Goal: Use online tool/utility: Utilize a website feature to perform a specific function

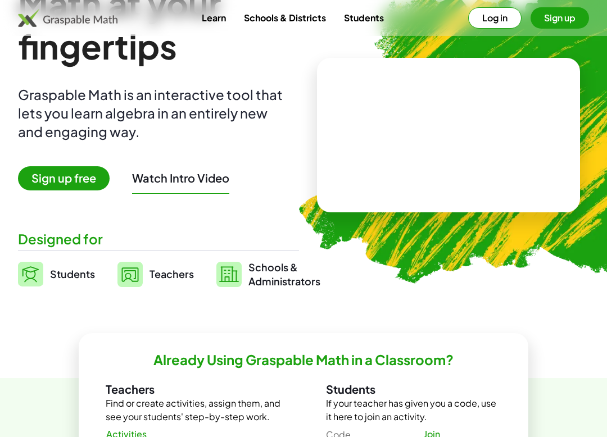
scroll to position [94, 0]
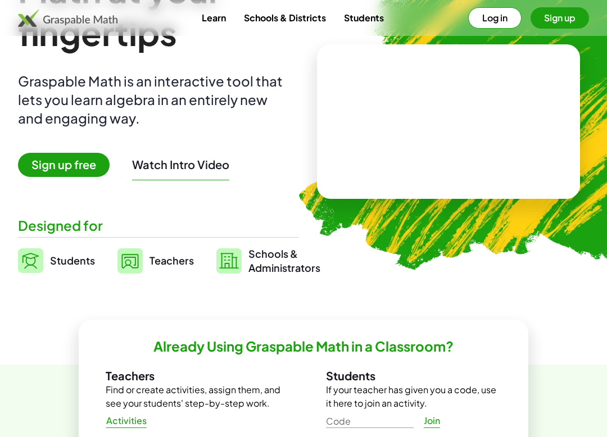
click at [84, 165] on span "Sign up free" at bounding box center [64, 165] width 92 height 24
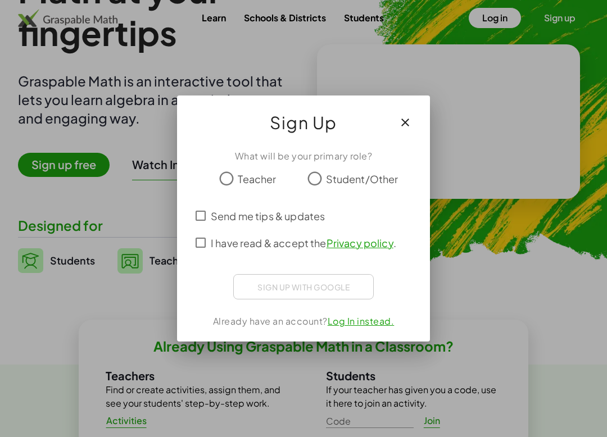
scroll to position [0, 0]
click at [342, 286] on div "Fazer login com o Google. Abre em uma nova guia" at bounding box center [303, 285] width 129 height 25
click at [371, 326] on link "Log In instead." at bounding box center [360, 321] width 67 height 12
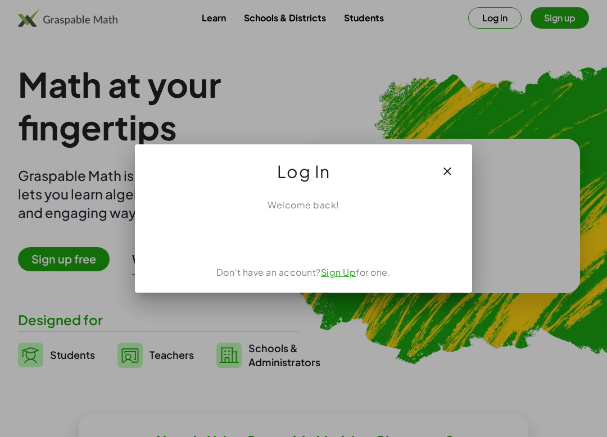
click at [451, 172] on icon "button" at bounding box center [446, 171] width 13 height 13
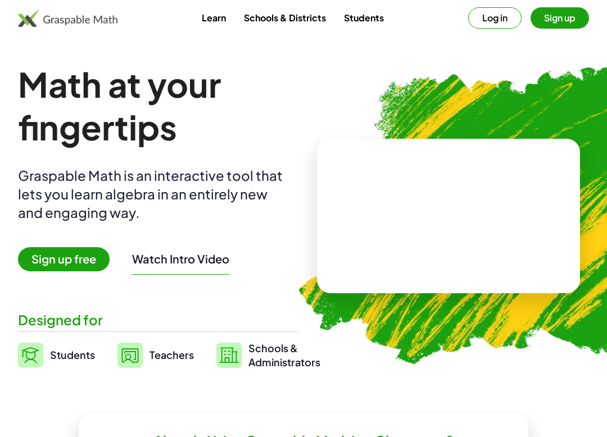
click at [203, 255] on button "Watch Intro Video" at bounding box center [180, 259] width 97 height 15
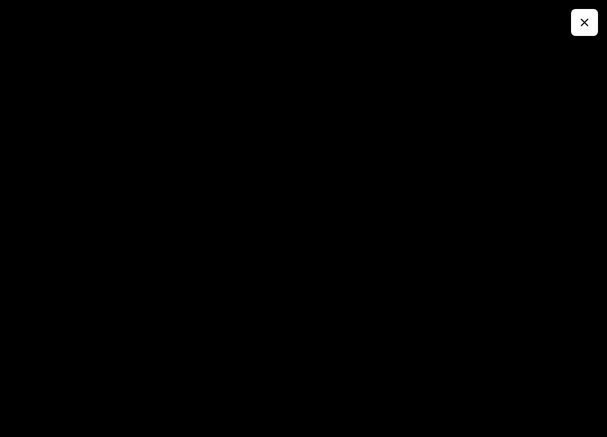
click at [585, 24] on icon "button" at bounding box center [583, 22] width 13 height 13
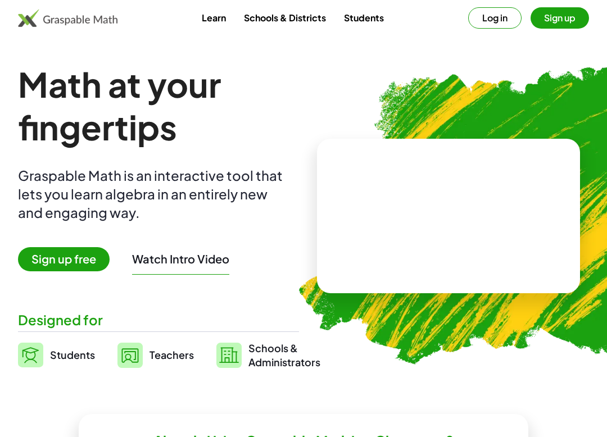
click at [489, 203] on video at bounding box center [448, 216] width 169 height 84
click at [405, 262] on span "Reset" at bounding box center [404, 259] width 25 height 10
click at [490, 262] on span "Try Another" at bounding box center [476, 259] width 55 height 10
click at [483, 260] on span "Try Another" at bounding box center [476, 259] width 55 height 10
click at [477, 260] on span "Try Another" at bounding box center [476, 259] width 55 height 10
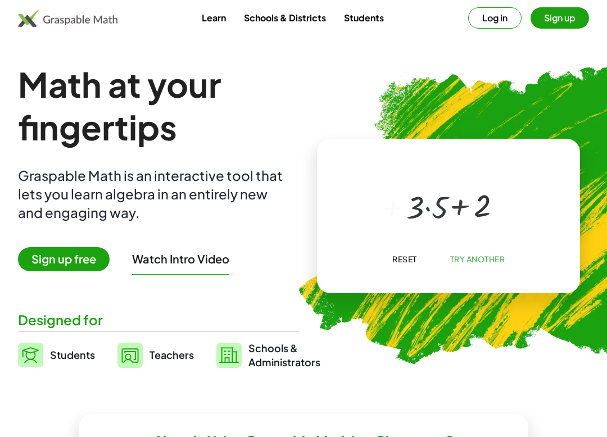
click at [484, 265] on button "Try Another" at bounding box center [476, 259] width 73 height 20
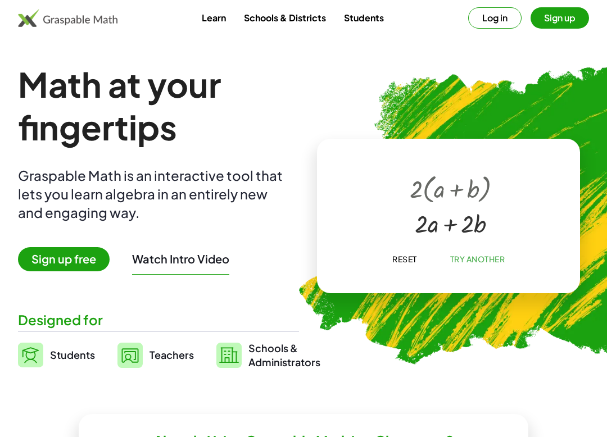
click at [409, 260] on span "Reset" at bounding box center [404, 259] width 25 height 10
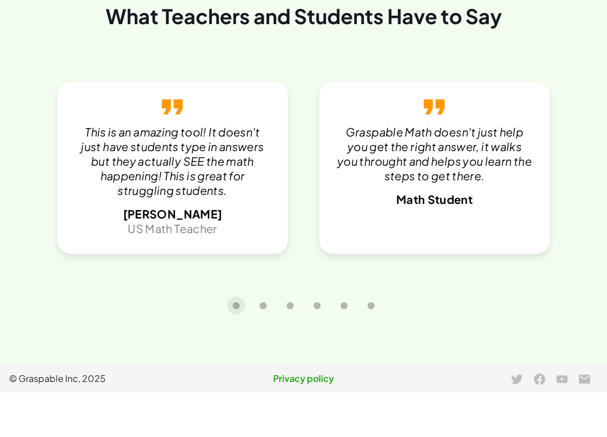
scroll to position [2109, 0]
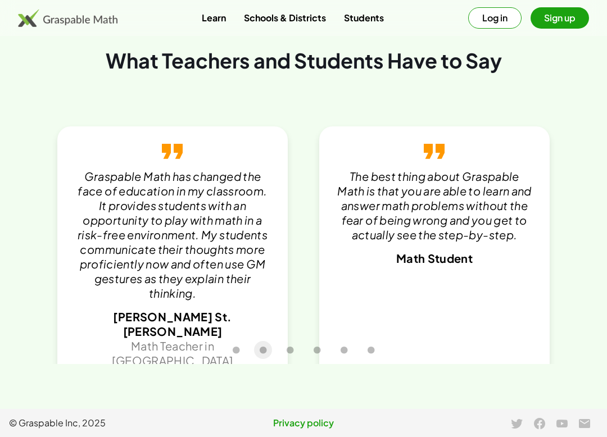
click at [361, 20] on link "Students" at bounding box center [364, 17] width 58 height 21
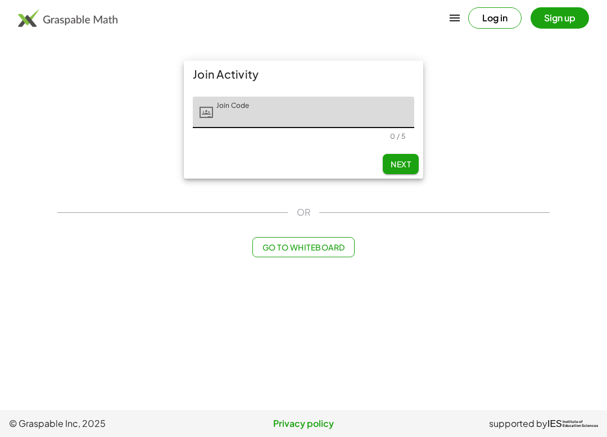
click at [388, 121] on input "Join Code" at bounding box center [313, 112] width 201 height 31
click at [484, 161] on div "Join Activity Join Code Join Code 0 / 5 Next" at bounding box center [304, 119] width 506 height 131
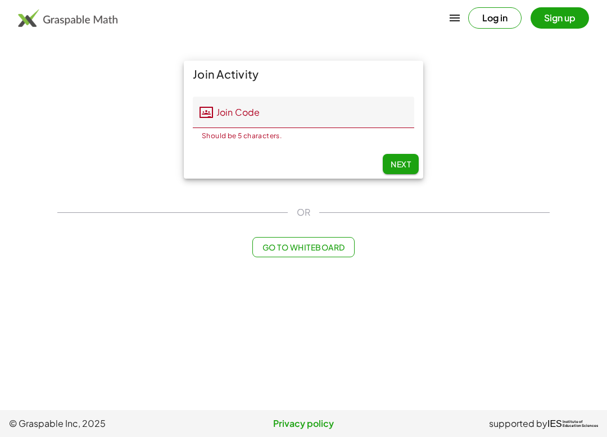
click at [343, 248] on span "Go to Whiteboard" at bounding box center [303, 247] width 83 height 10
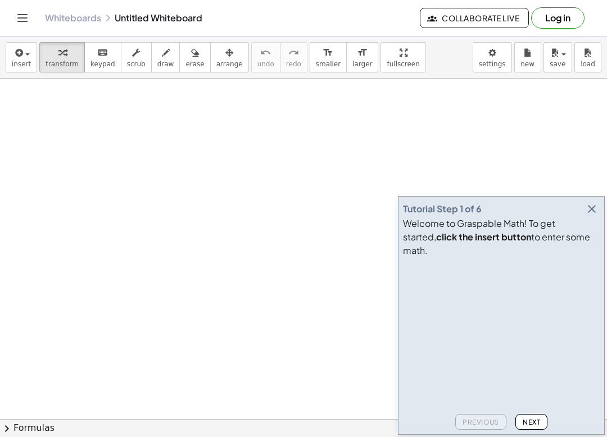
click at [595, 216] on icon "button" at bounding box center [591, 208] width 13 height 13
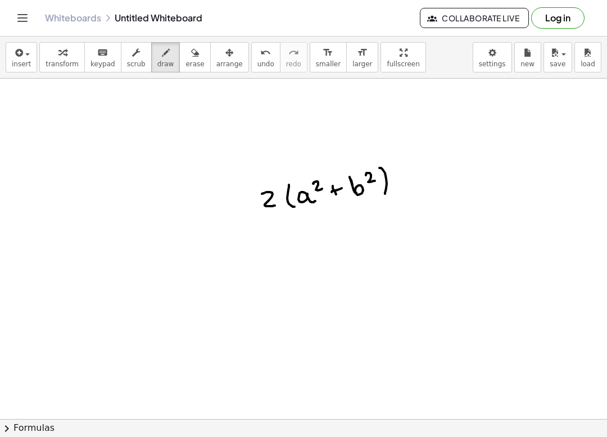
click at [557, 57] on icon "button" at bounding box center [554, 52] width 10 height 13
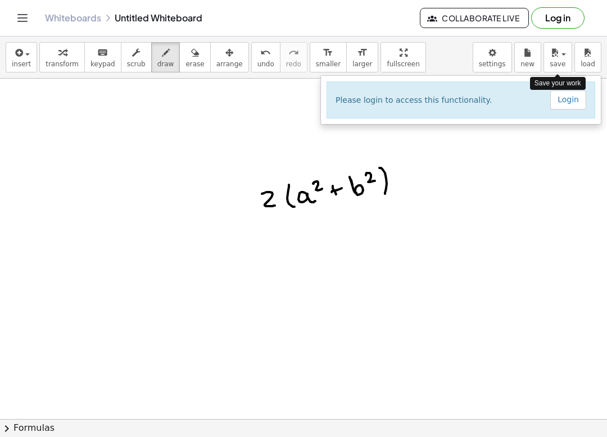
click at [554, 54] on div at bounding box center [303, 218] width 607 height 437
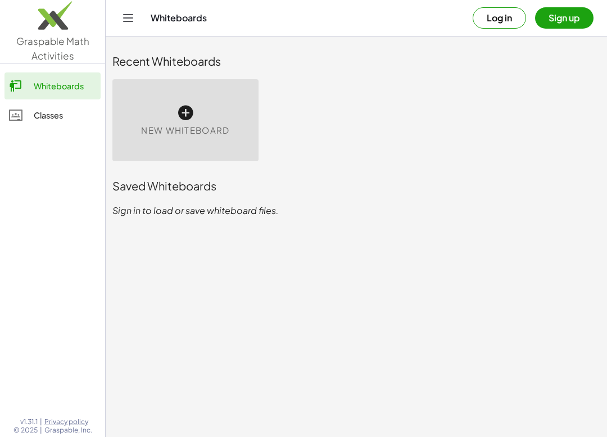
click at [67, 120] on div "Classes" at bounding box center [65, 114] width 62 height 13
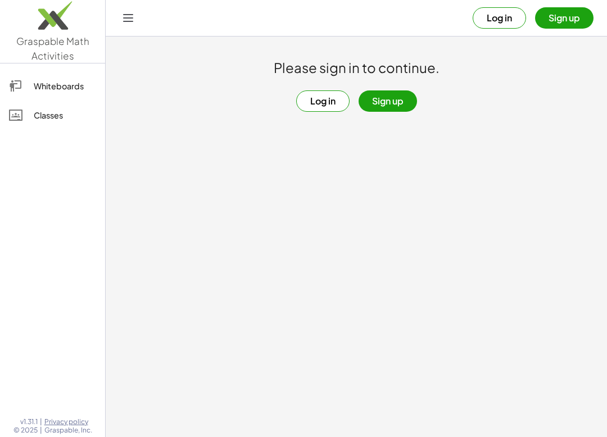
click at [67, 119] on div "Classes" at bounding box center [65, 114] width 62 height 13
click at [75, 87] on div "Whiteboards" at bounding box center [65, 85] width 62 height 13
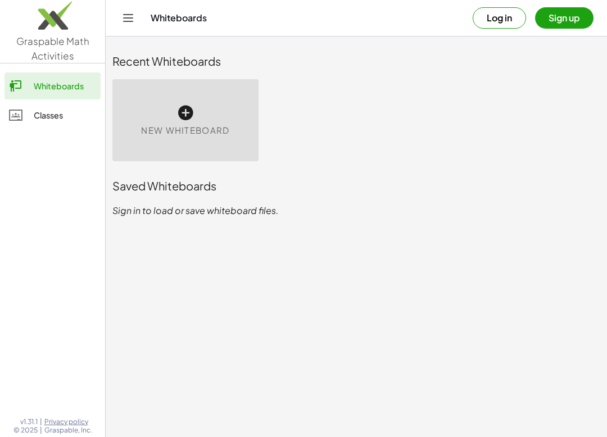
click at [188, 111] on icon at bounding box center [185, 113] width 18 height 18
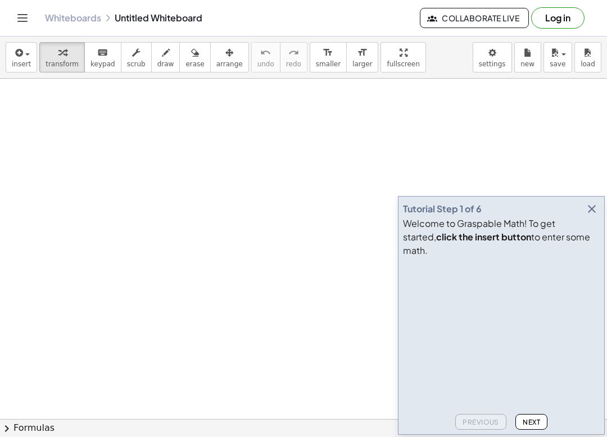
click at [594, 216] on icon "button" at bounding box center [591, 208] width 13 height 13
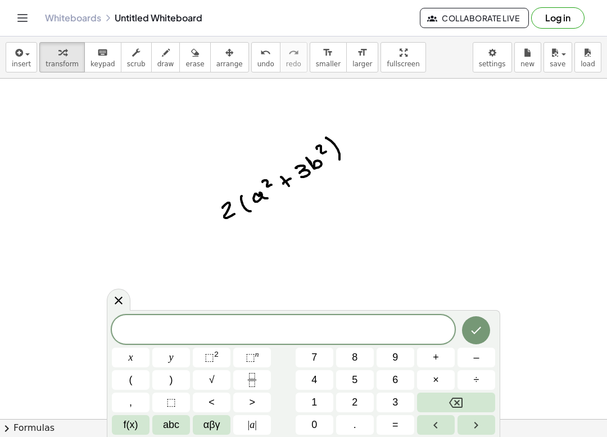
scroll to position [18, 0]
click at [120, 300] on icon at bounding box center [119, 301] width 8 height 8
click at [127, 298] on div at bounding box center [119, 300] width 24 height 22
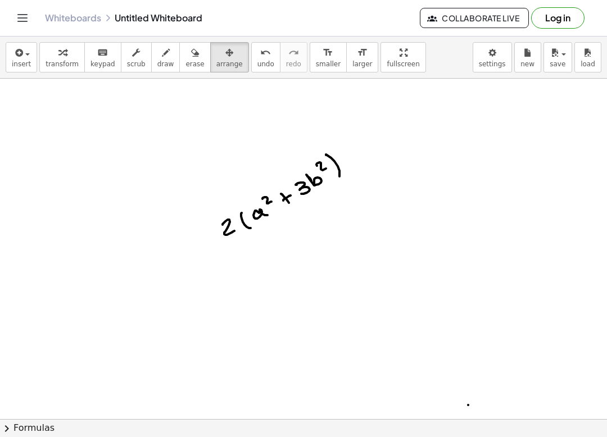
scroll to position [2, 0]
click at [77, 431] on button "chevron_right Formulas" at bounding box center [303, 428] width 607 height 18
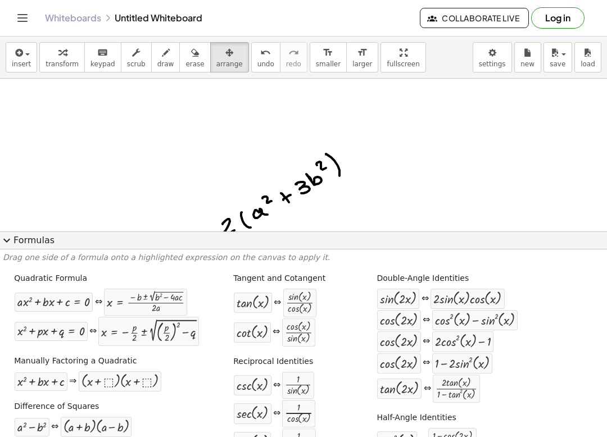
scroll to position [0, 0]
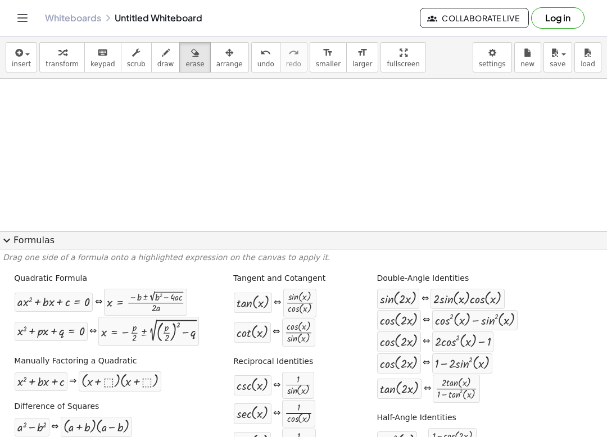
click at [25, 238] on button "expand_more Formulas" at bounding box center [303, 240] width 607 height 18
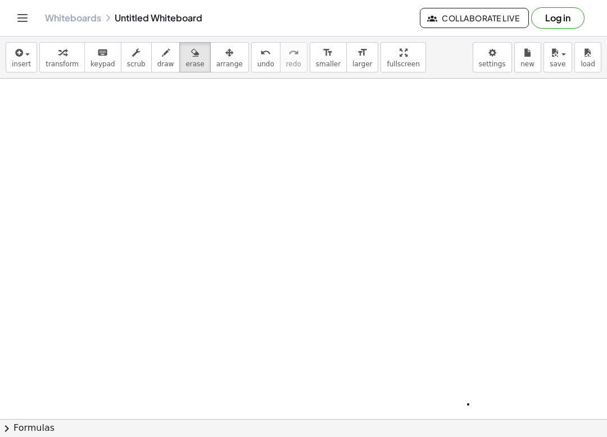
click at [151, 72] on button "draw" at bounding box center [165, 57] width 29 height 30
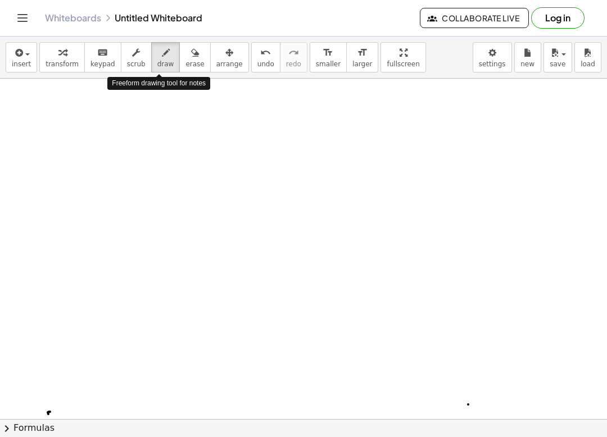
click at [31, 427] on button "chevron_right Formulas" at bounding box center [303, 428] width 607 height 18
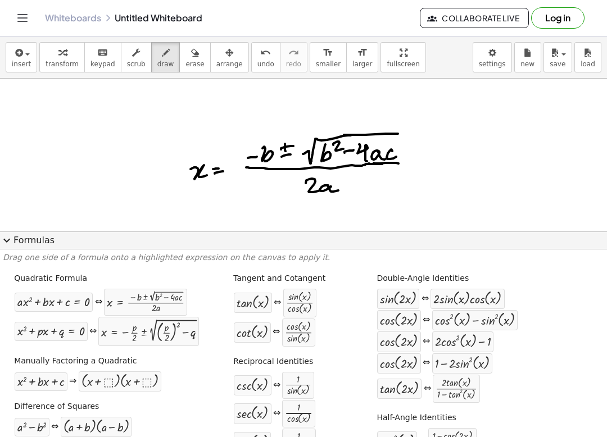
click at [21, 238] on button "expand_more Formulas" at bounding box center [303, 240] width 607 height 18
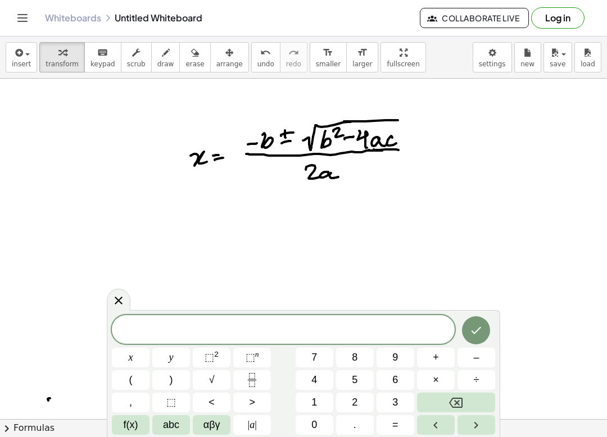
scroll to position [14, 0]
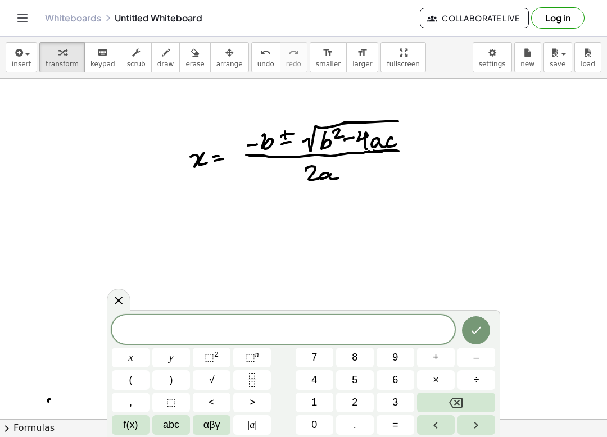
click at [132, 357] on span "x" at bounding box center [131, 357] width 4 height 15
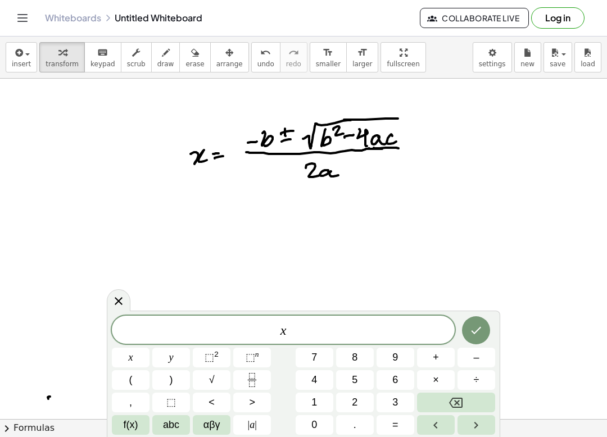
scroll to position [19, 0]
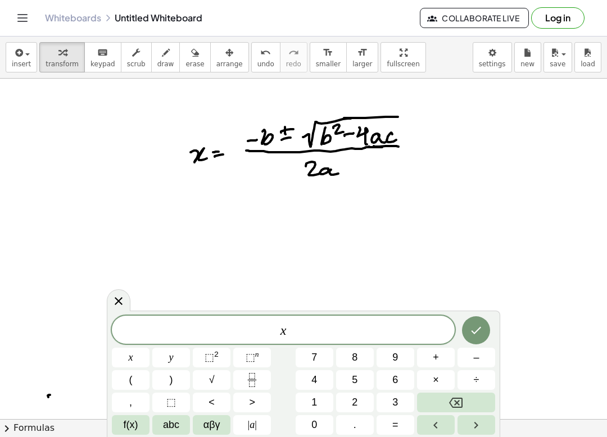
click at [313, 331] on span "x" at bounding box center [283, 331] width 343 height 16
click at [399, 422] on button "=" at bounding box center [395, 425] width 38 height 20
click at [479, 354] on button "–" at bounding box center [476, 358] width 38 height 20
click at [174, 422] on span "abc" at bounding box center [171, 424] width 16 height 15
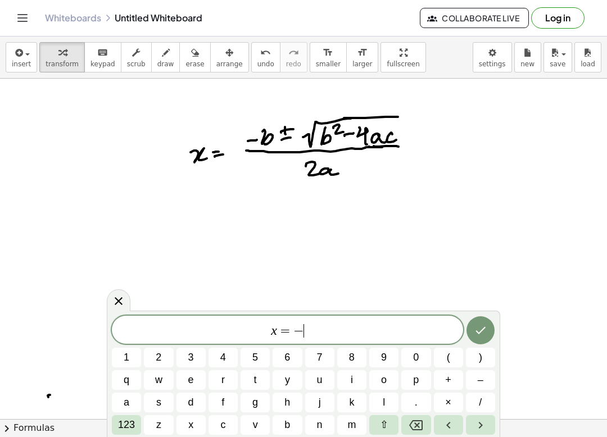
click at [283, 424] on button "b" at bounding box center [286, 425] width 29 height 20
click at [128, 421] on span "123" at bounding box center [126, 424] width 17 height 15
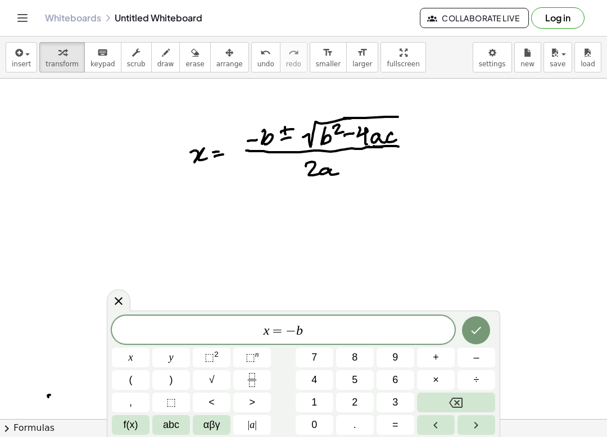
click at [251, 374] on icon "Fraction" at bounding box center [252, 380] width 14 height 14
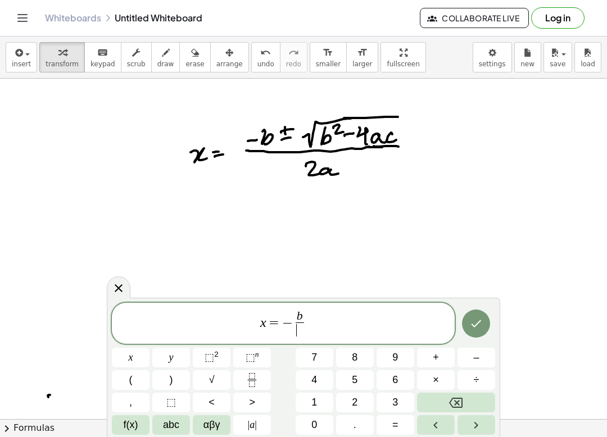
click at [294, 324] on span "b ​ ​" at bounding box center [299, 325] width 13 height 28
click at [477, 358] on span "–" at bounding box center [476, 357] width 6 height 15
click at [283, 324] on span "−" at bounding box center [282, 322] width 11 height 13
click at [288, 323] on span "x = ​ − − b ​" at bounding box center [283, 325] width 343 height 30
click at [454, 404] on icon "Backspace" at bounding box center [455, 403] width 13 height 10
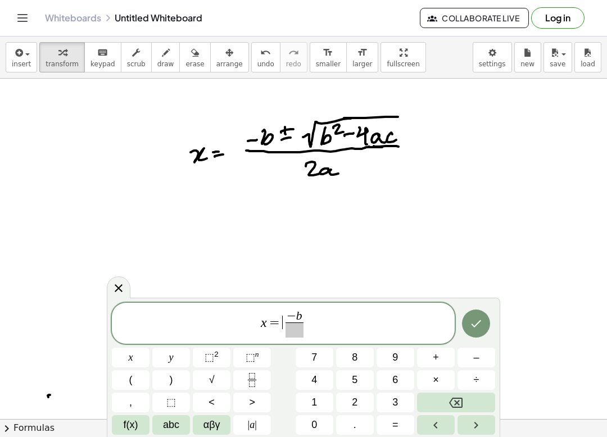
click at [291, 335] on span at bounding box center [294, 329] width 18 height 15
click at [356, 404] on span "2" at bounding box center [355, 402] width 6 height 15
click at [175, 426] on span "abc" at bounding box center [171, 424] width 16 height 15
click at [175, 425] on div "x = − b 2 ​ ​ x y ⬚ 2 ⬚ n 7 8 9 + – ( ) √ 4 5 6 × ÷ , ⬚ < > 1 2 3 f(x) abc αβγ …" at bounding box center [303, 369] width 383 height 133
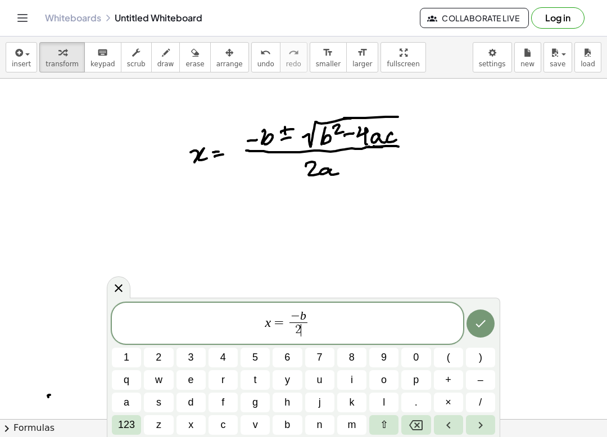
click at [133, 398] on button "a" at bounding box center [126, 403] width 29 height 20
click at [308, 315] on span "− b 2 a ​ ​" at bounding box center [298, 325] width 23 height 28
click at [303, 315] on var "b" at bounding box center [303, 315] width 6 height 13
click at [130, 421] on span "123" at bounding box center [126, 424] width 17 height 15
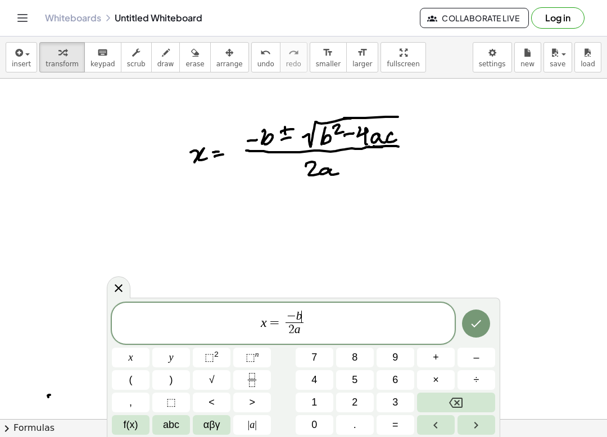
click at [211, 429] on span "αβγ" at bounding box center [211, 424] width 17 height 15
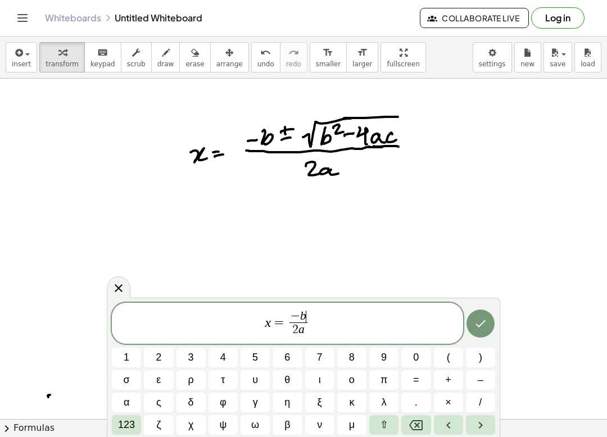
click at [126, 425] on span "123" at bounding box center [126, 424] width 17 height 15
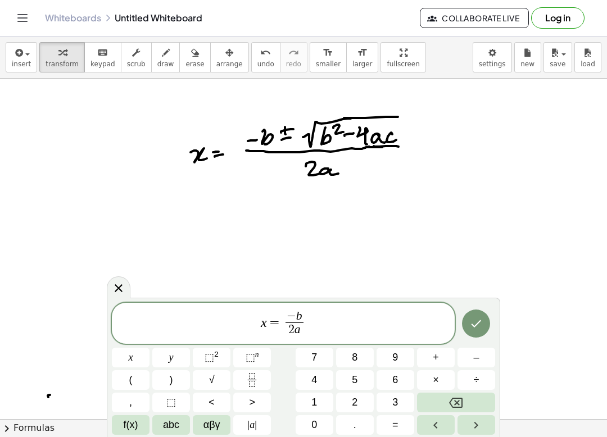
click at [131, 424] on span "f(x)" at bounding box center [131, 424] width 15 height 15
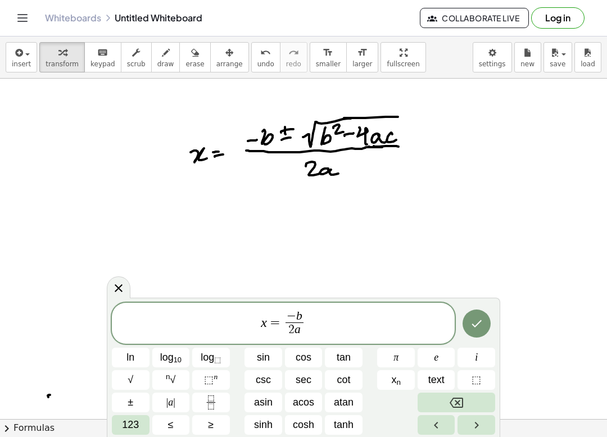
click at [137, 396] on button "±" at bounding box center [131, 403] width 38 height 20
click at [128, 421] on span "123" at bounding box center [130, 424] width 17 height 15
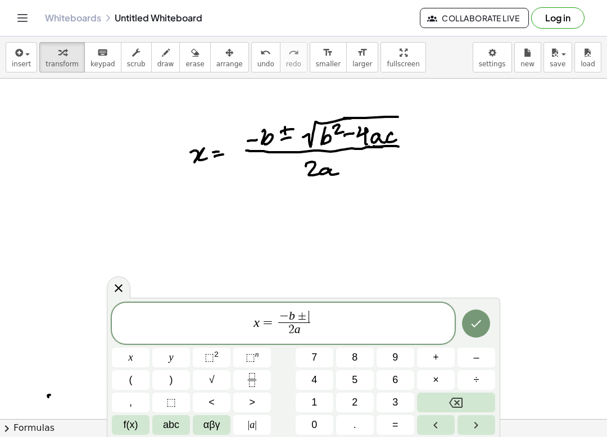
click at [215, 377] on button "√" at bounding box center [212, 380] width 38 height 20
click at [175, 427] on span "abc" at bounding box center [171, 424] width 16 height 15
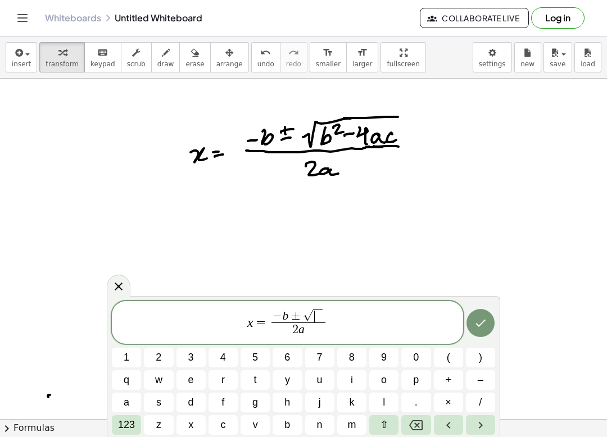
click at [289, 426] on span "b" at bounding box center [287, 424] width 6 height 15
click at [135, 421] on button "123" at bounding box center [126, 425] width 29 height 20
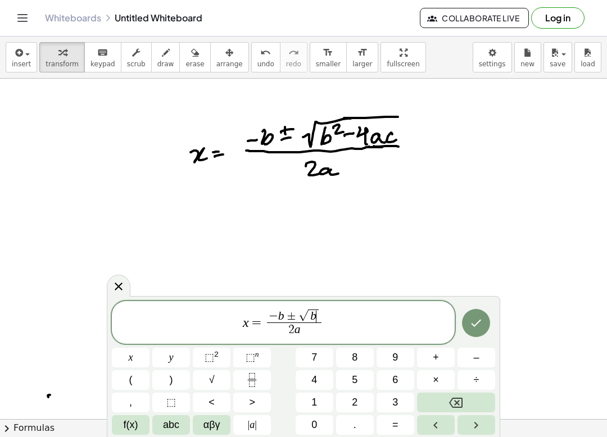
click at [211, 359] on span "⬚" at bounding box center [209, 357] width 10 height 11
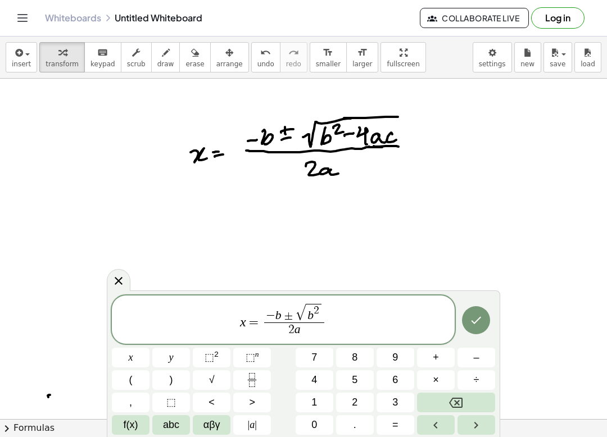
click at [476, 351] on span "–" at bounding box center [476, 357] width 6 height 15
click at [315, 381] on span "4" at bounding box center [314, 379] width 6 height 15
click at [167, 428] on span "abc" at bounding box center [171, 424] width 16 height 15
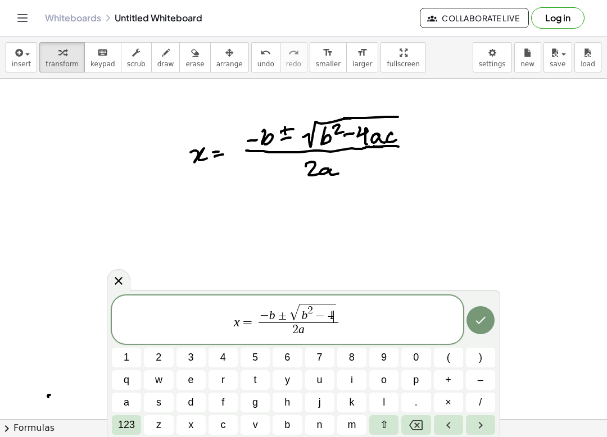
click at [124, 399] on span "a" at bounding box center [127, 402] width 6 height 15
click at [222, 427] on span "c" at bounding box center [222, 424] width 5 height 15
click at [476, 324] on icon "Done" at bounding box center [480, 319] width 13 height 13
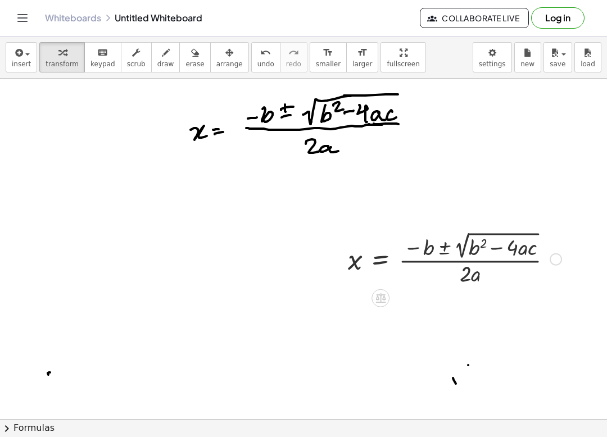
scroll to position [40, 0]
click at [383, 298] on icon at bounding box center [380, 299] width 10 height 10
click at [427, 298] on icon at bounding box center [425, 298] width 7 height 2
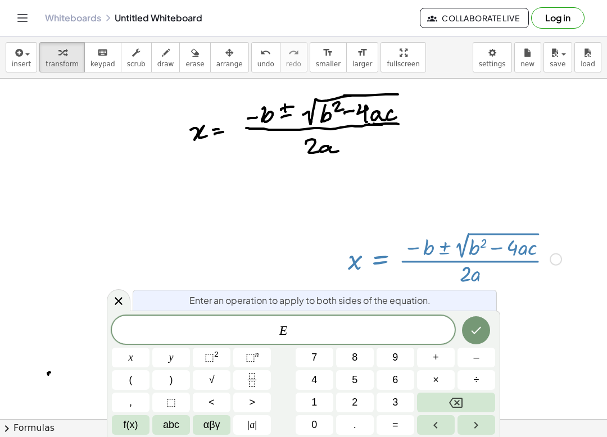
click at [120, 298] on icon at bounding box center [118, 300] width 13 height 13
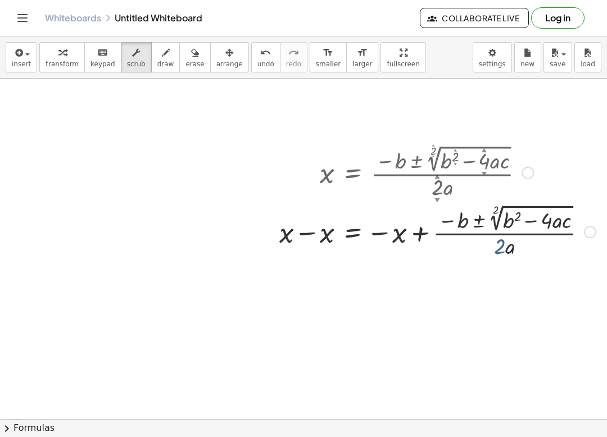
scroll to position [128, 27]
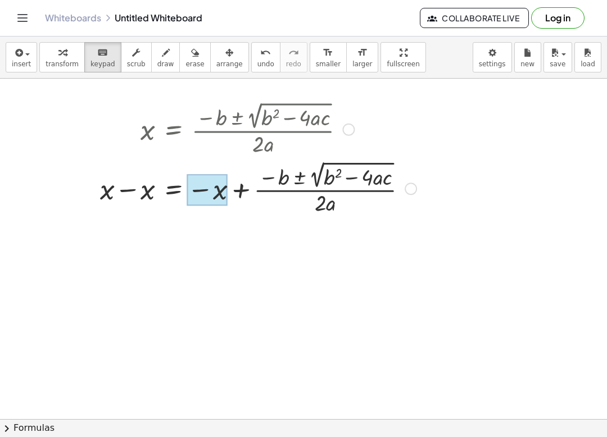
click at [223, 193] on div at bounding box center [207, 189] width 40 height 31
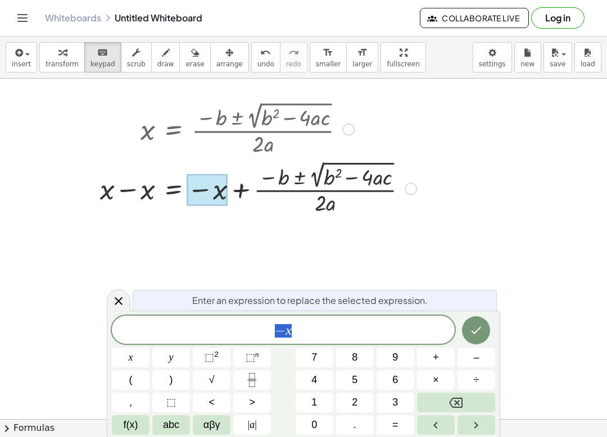
click at [264, 195] on div at bounding box center [257, 187] width 327 height 59
click at [116, 303] on icon at bounding box center [119, 301] width 8 height 8
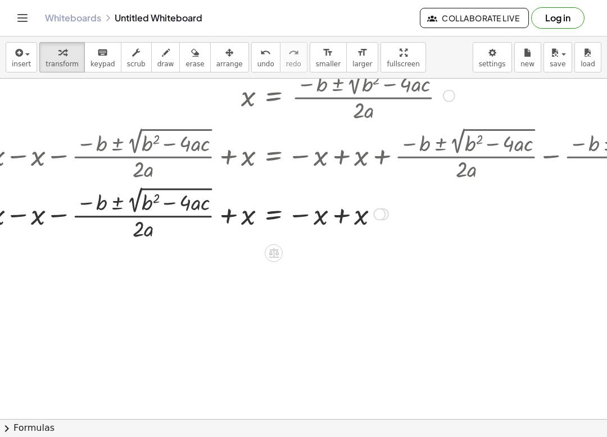
scroll to position [162, 23]
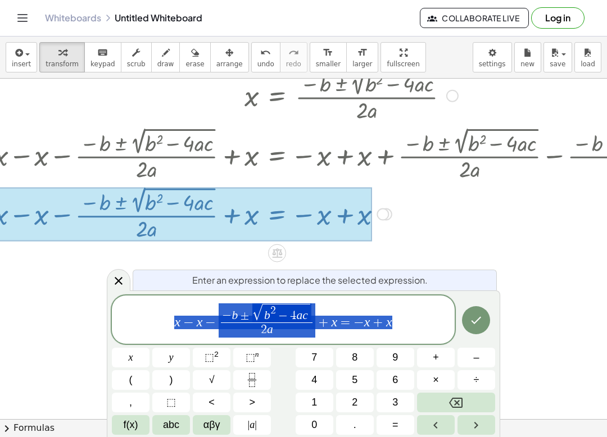
click at [475, 319] on icon "Done" at bounding box center [475, 319] width 13 height 13
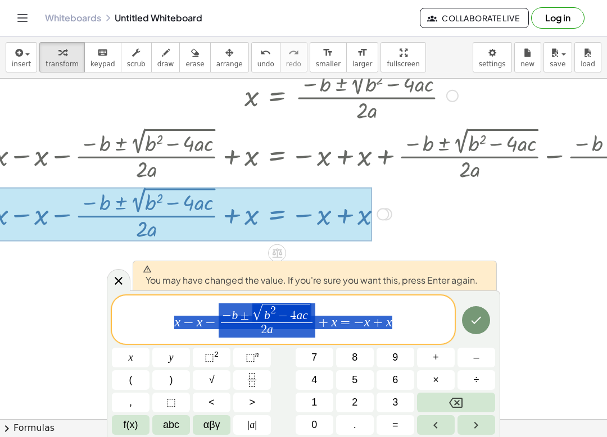
click at [468, 316] on button "Done" at bounding box center [476, 320] width 28 height 28
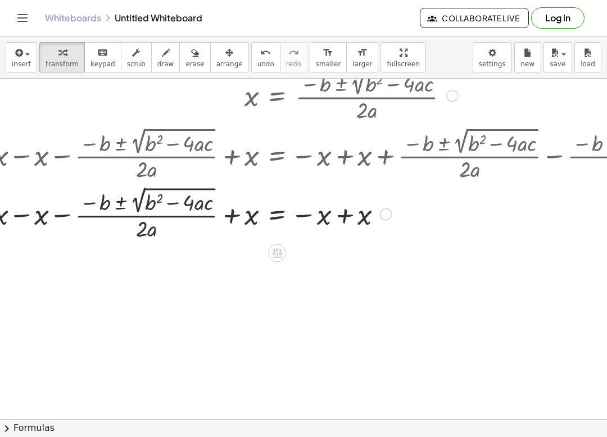
scroll to position [161, 24]
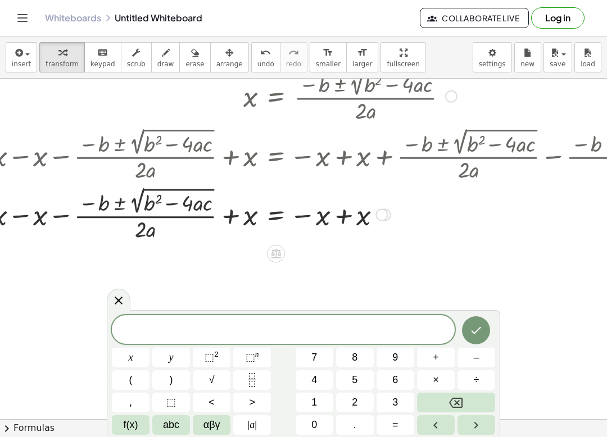
click at [116, 300] on icon at bounding box center [118, 300] width 13 height 13
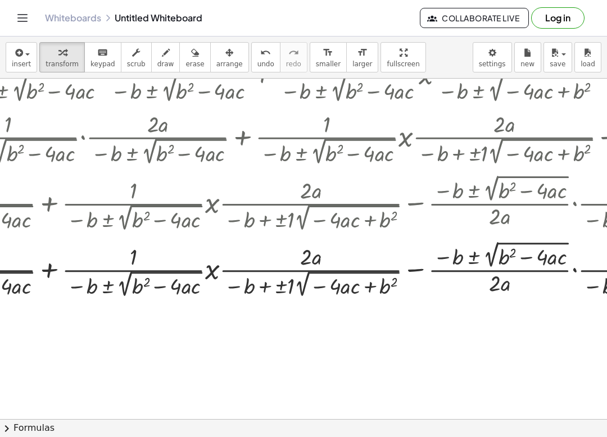
scroll to position [547, 632]
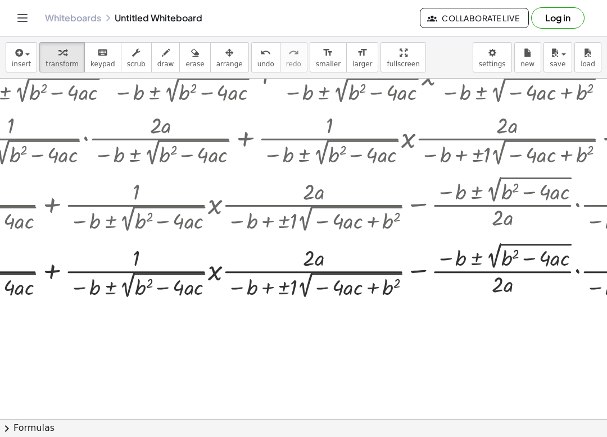
click at [33, 59] on button "insert" at bounding box center [21, 57] width 31 height 30
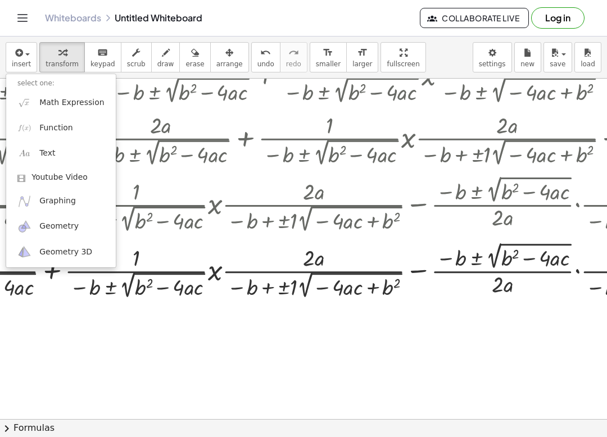
click at [33, 58] on div at bounding box center [303, 218] width 607 height 437
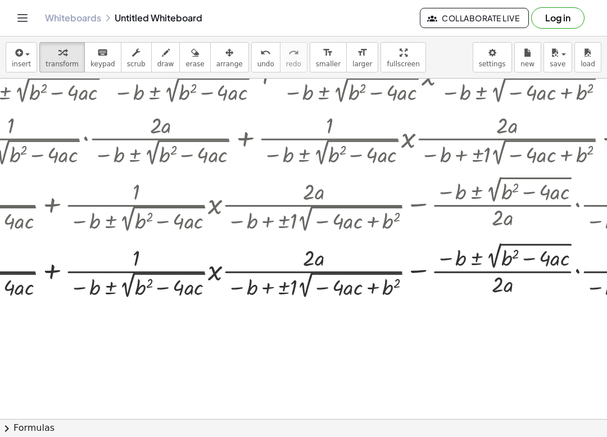
click at [26, 60] on span "insert" at bounding box center [21, 64] width 19 height 8
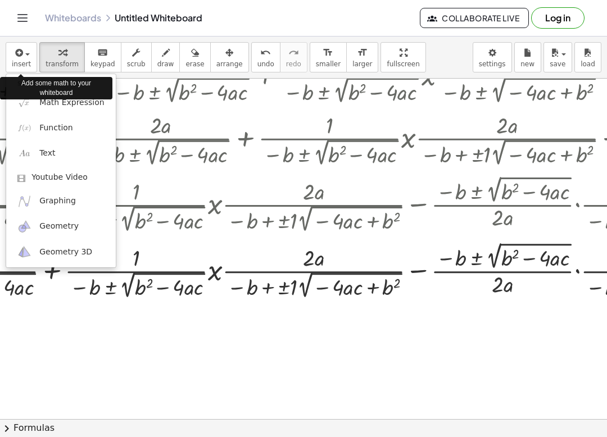
click at [65, 204] on span "Graphing" at bounding box center [57, 200] width 37 height 11
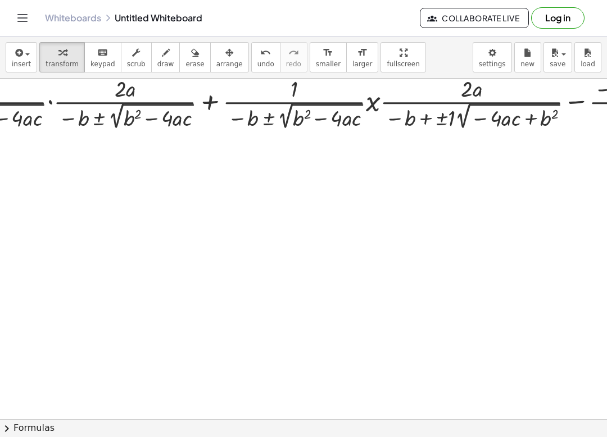
scroll to position [715, 474]
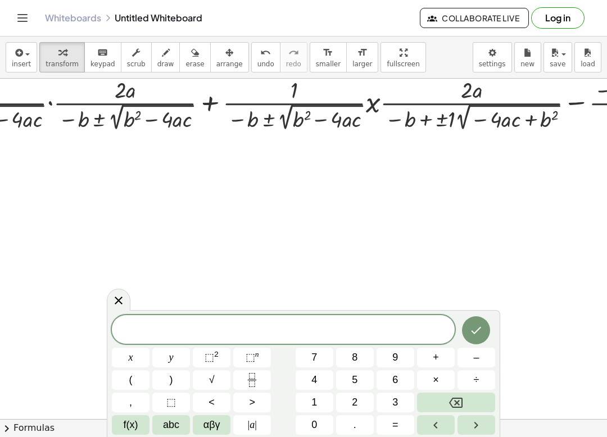
click at [320, 357] on button "7" at bounding box center [314, 358] width 38 height 20
click at [219, 356] on sup "2" at bounding box center [216, 354] width 4 height 8
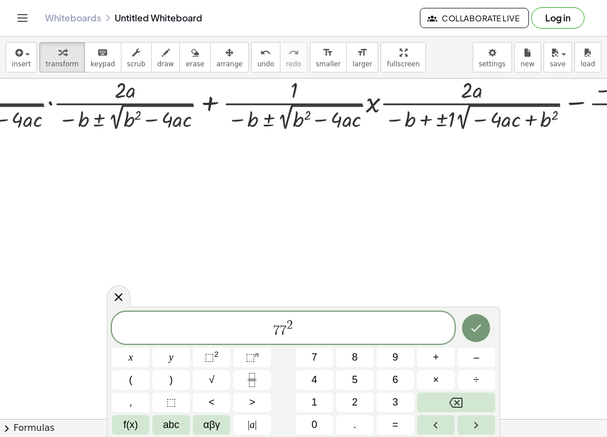
click at [475, 333] on icon "Done" at bounding box center [475, 327] width 13 height 13
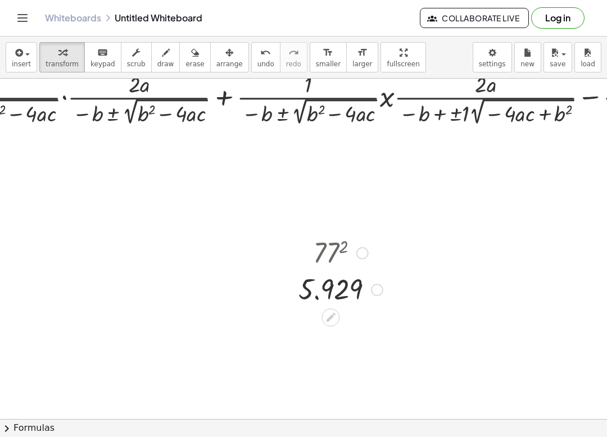
scroll to position [726, 470]
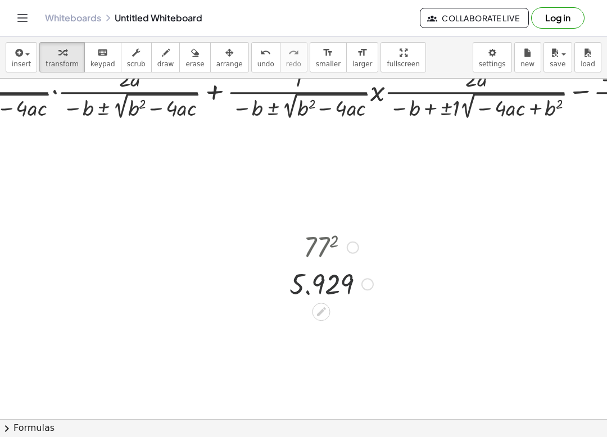
click at [324, 311] on icon at bounding box center [321, 311] width 9 height 9
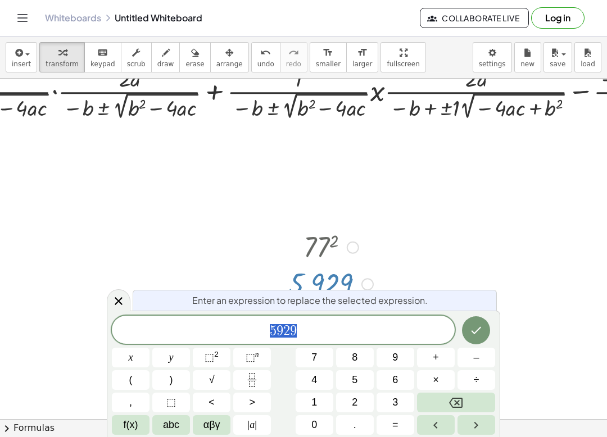
click at [349, 365] on button "8" at bounding box center [355, 358] width 38 height 20
click at [222, 361] on button "⬚ 2" at bounding box center [212, 358] width 38 height 20
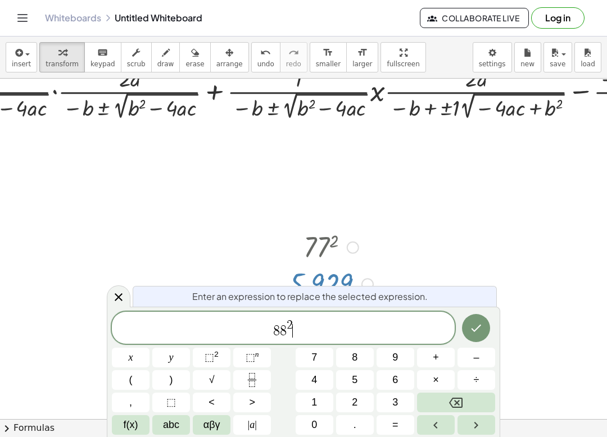
click at [242, 357] on button "⬚ n" at bounding box center [252, 358] width 38 height 20
click at [332, 376] on button "4" at bounding box center [314, 380] width 38 height 20
click at [333, 377] on div "8 8 2 4 ​ x y ⬚ 2 ⬚ n 7 8 9 + – ( ) √ 4 5 6 × ÷ , ⬚ < > 1 2 3 f(x) abc αβγ | a …" at bounding box center [303, 373] width 383 height 123
click at [361, 377] on button "5" at bounding box center [355, 380] width 38 height 20
click at [174, 356] on button "y" at bounding box center [171, 358] width 38 height 20
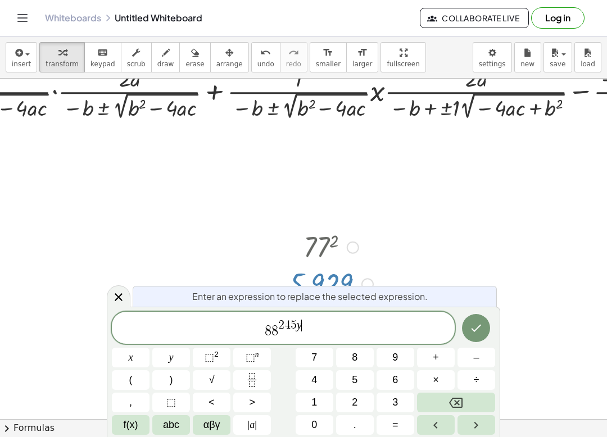
click at [355, 375] on span "5" at bounding box center [355, 379] width 6 height 15
click at [358, 375] on button "5" at bounding box center [355, 380] width 38 height 20
click at [466, 323] on button "Done" at bounding box center [476, 328] width 28 height 28
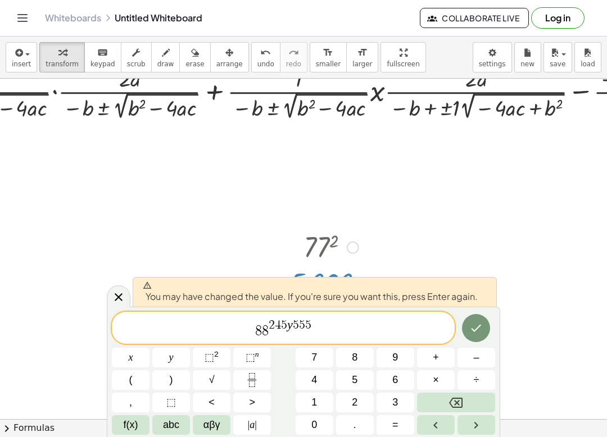
click at [292, 329] on span "2 4 5 y 5 5 5 ​" at bounding box center [290, 326] width 43 height 12
click at [447, 403] on button "Backspace" at bounding box center [456, 403] width 78 height 20
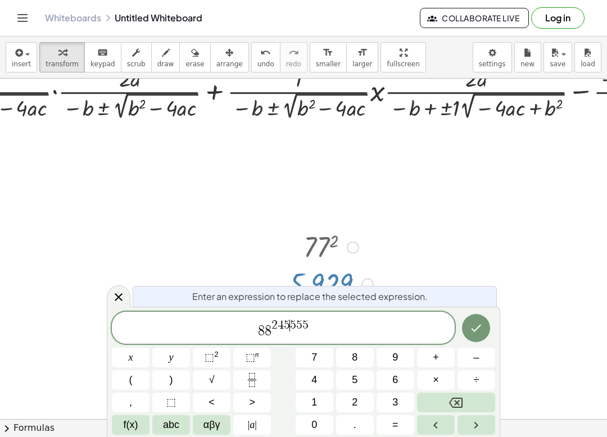
click at [334, 325] on span "8 8 2 4 5 ​ 5 5 5" at bounding box center [283, 329] width 343 height 20
click at [476, 327] on icon "Done" at bounding box center [475, 327] width 13 height 13
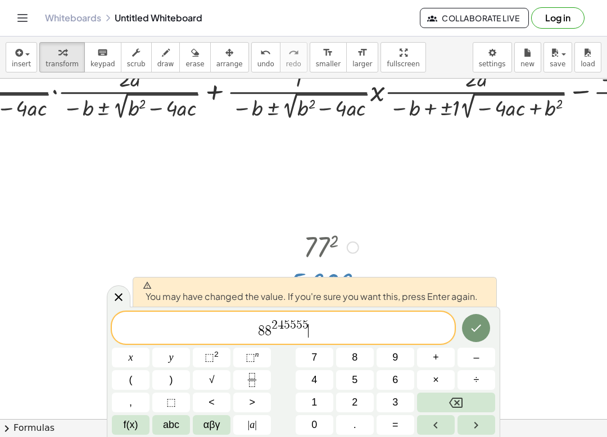
click at [475, 327] on icon "Done" at bounding box center [475, 327] width 13 height 13
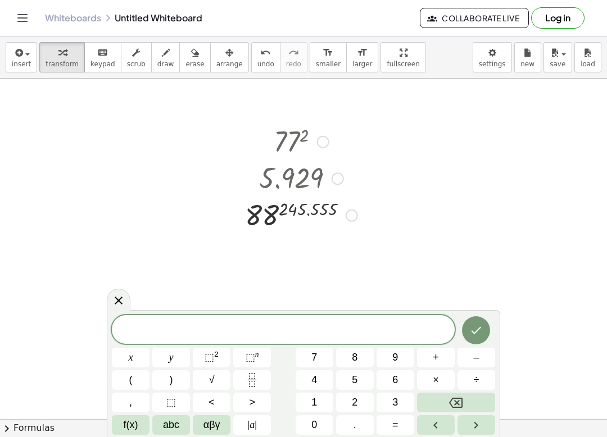
scroll to position [840, 506]
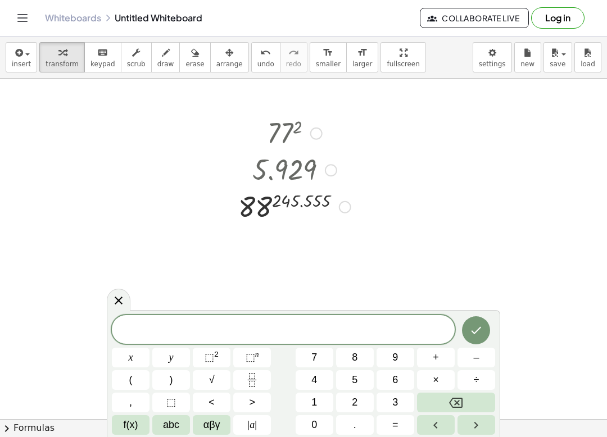
click at [122, 302] on icon at bounding box center [118, 300] width 13 height 13
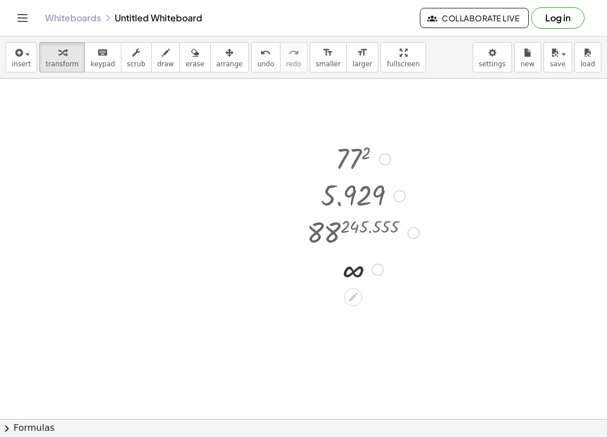
scroll to position [815, 434]
